Goal: Task Accomplishment & Management: Use online tool/utility

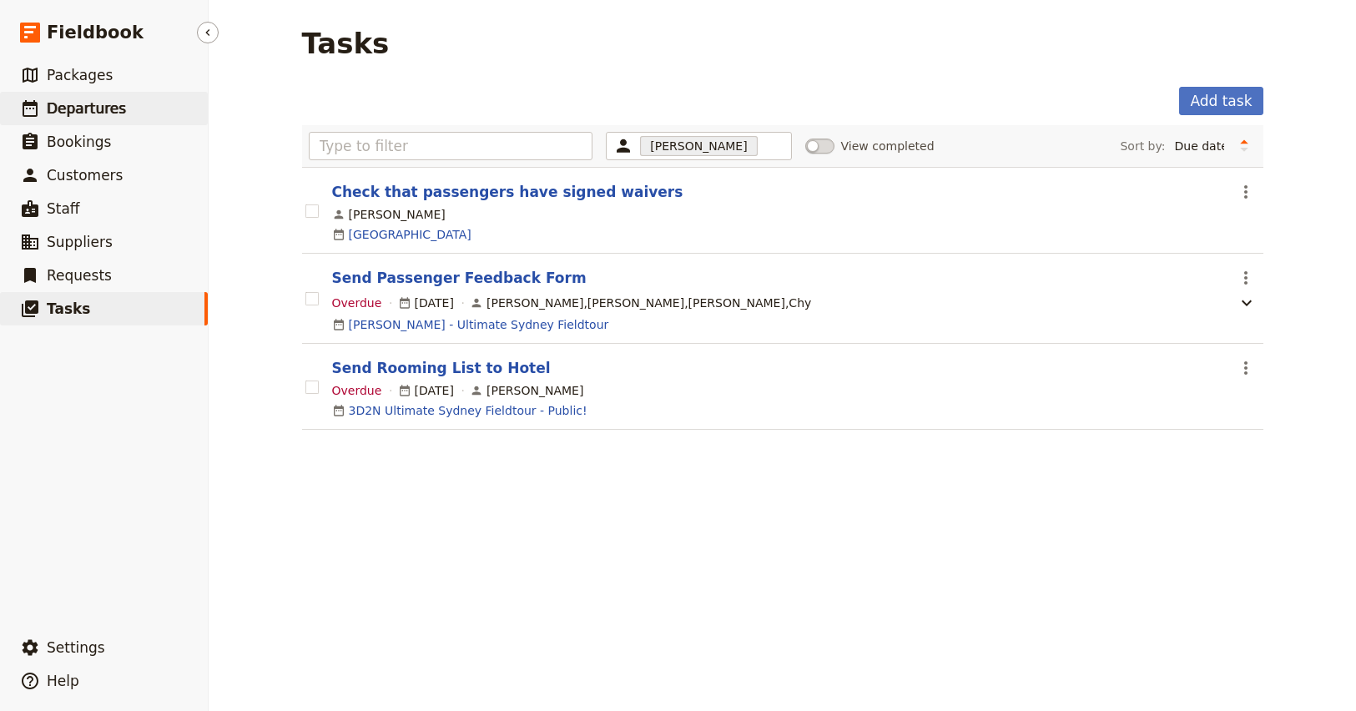
click at [80, 111] on span "Departures" at bounding box center [86, 108] width 79 height 17
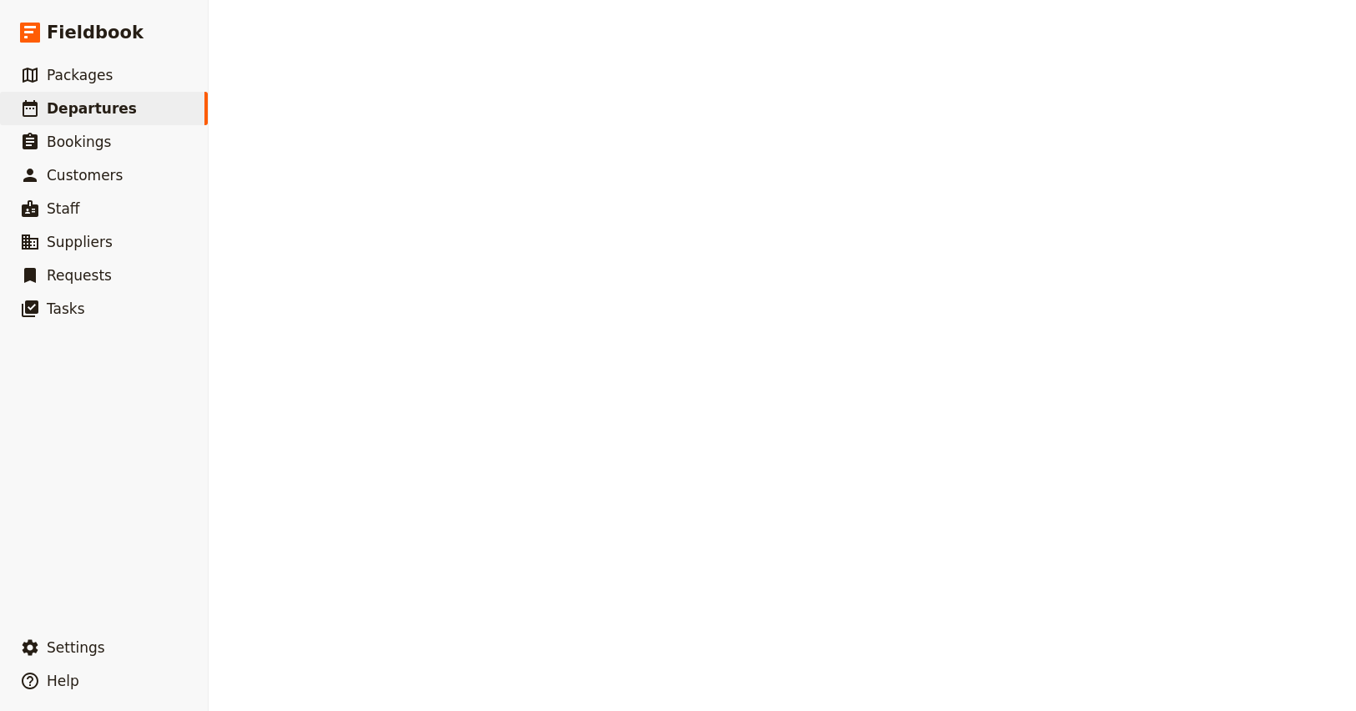
select select "CREATED_AT"
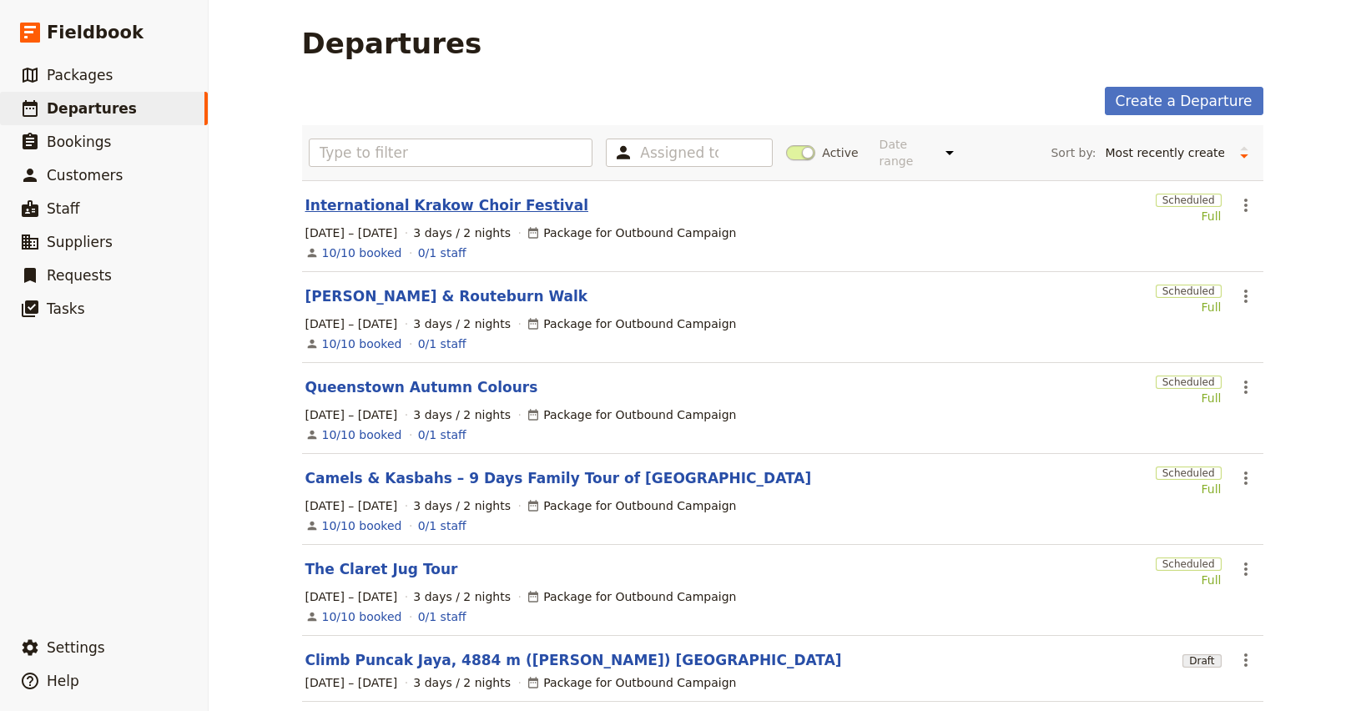
click at [417, 195] on link "International Krakow Choir Festival" at bounding box center [447, 205] width 283 height 20
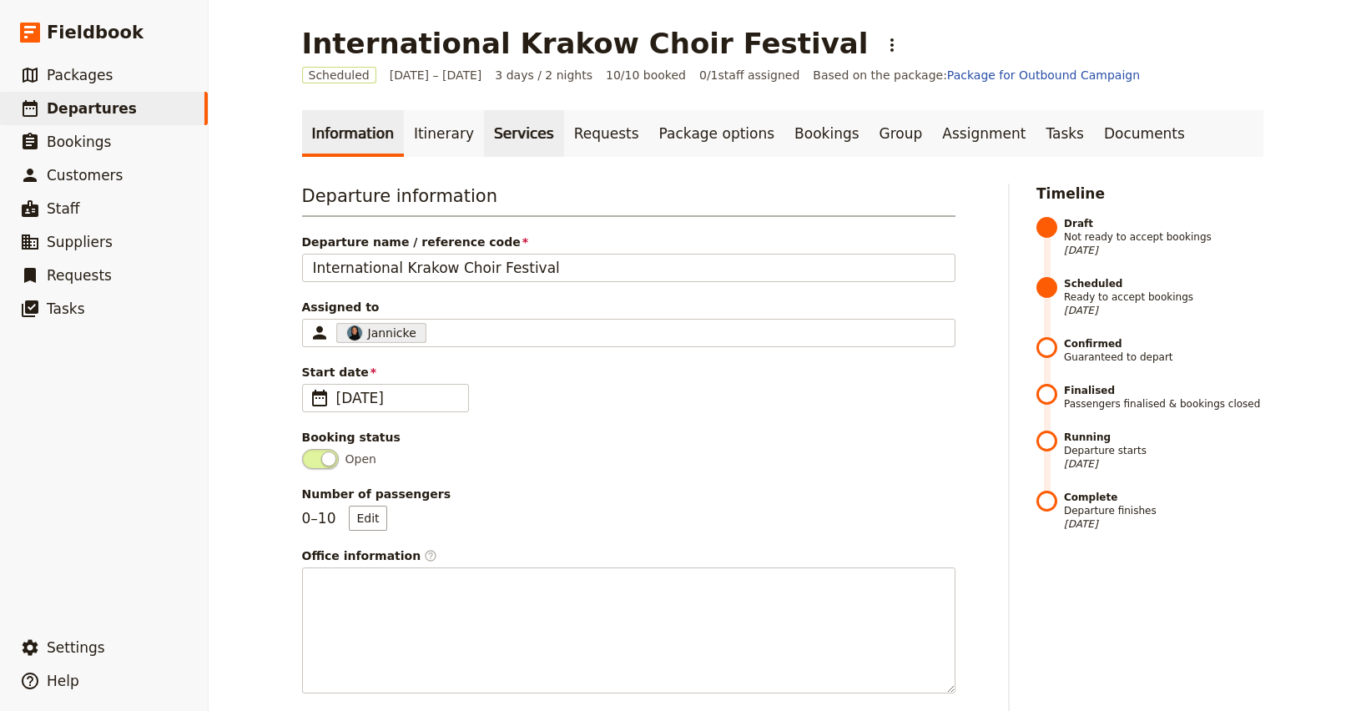
click at [501, 133] on link "Services" at bounding box center [524, 133] width 80 height 47
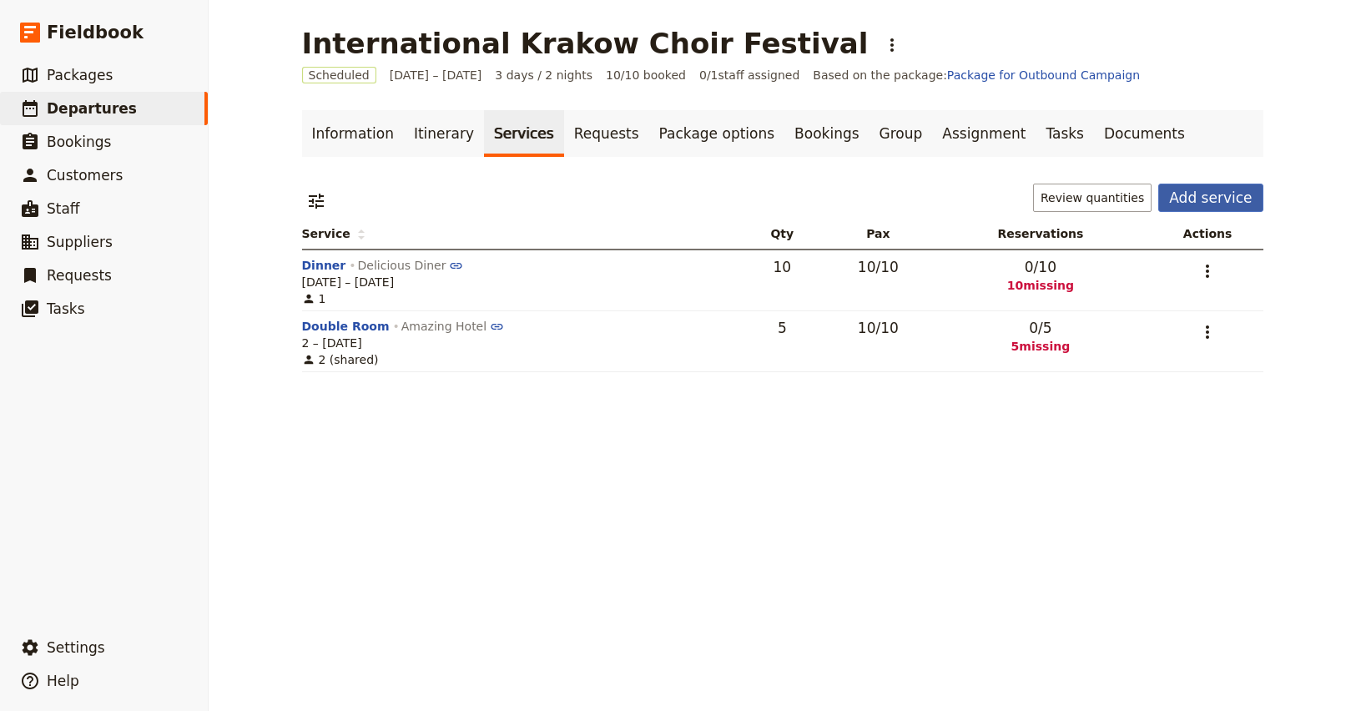
click at [1207, 200] on button "Add service" at bounding box center [1211, 198] width 104 height 28
